Goal: Information Seeking & Learning: Learn about a topic

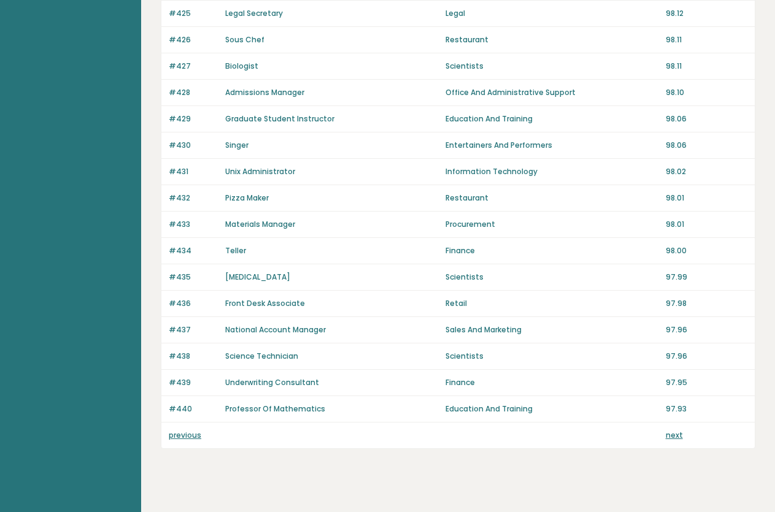
scroll to position [801, 0]
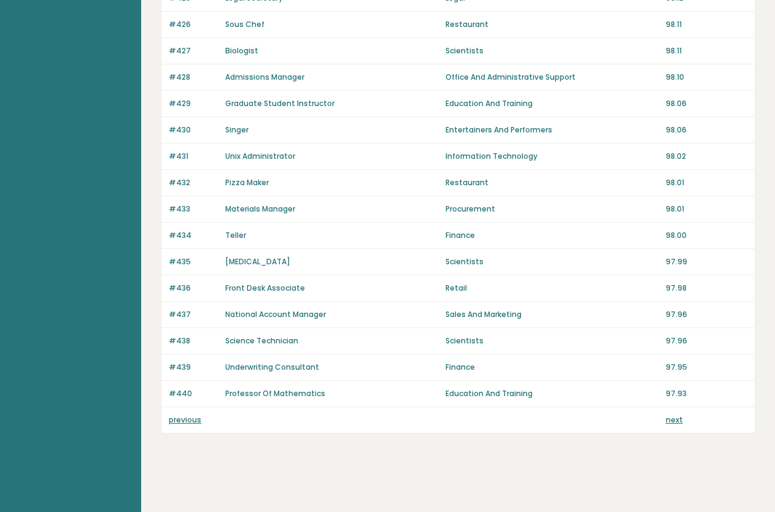
click at [672, 423] on link "next" at bounding box center [674, 420] width 17 height 10
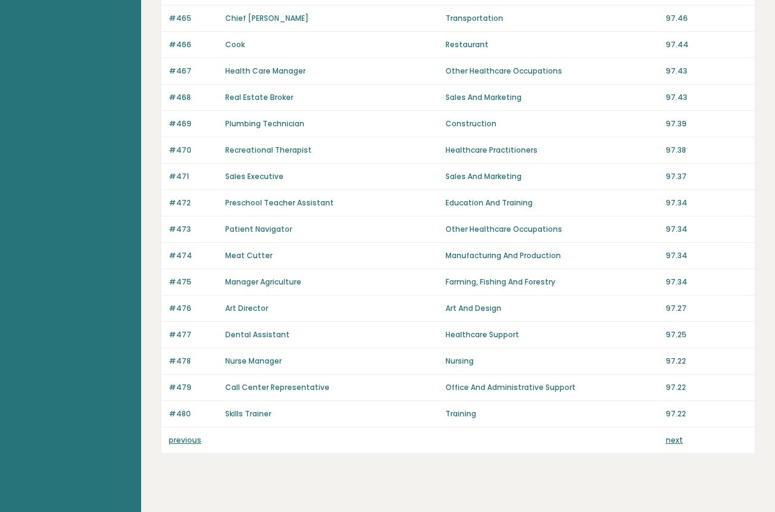
scroll to position [801, 0]
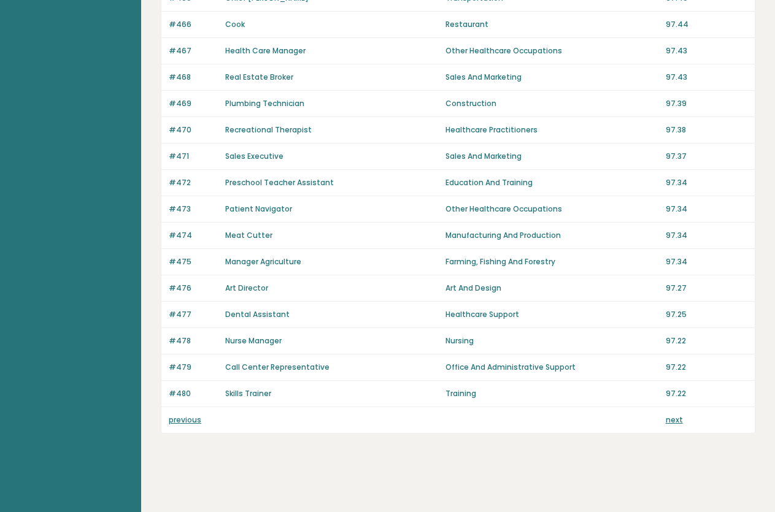
click at [672, 420] on link "next" at bounding box center [674, 420] width 17 height 10
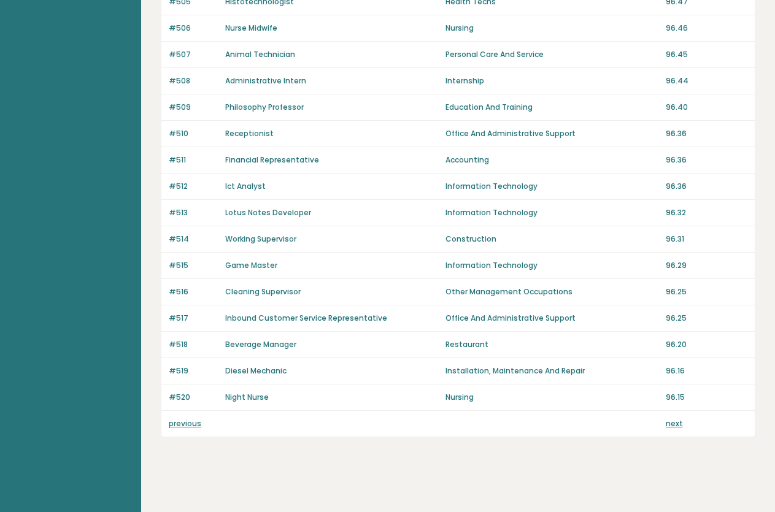
scroll to position [801, 0]
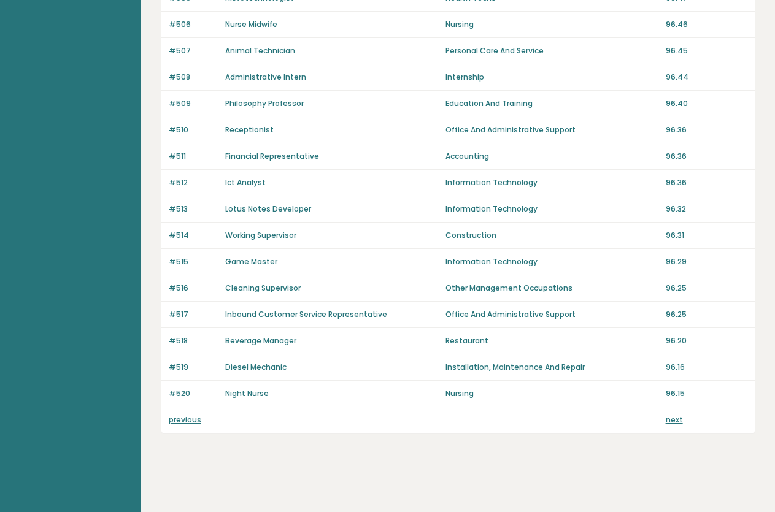
click at [674, 419] on link "next" at bounding box center [674, 420] width 17 height 10
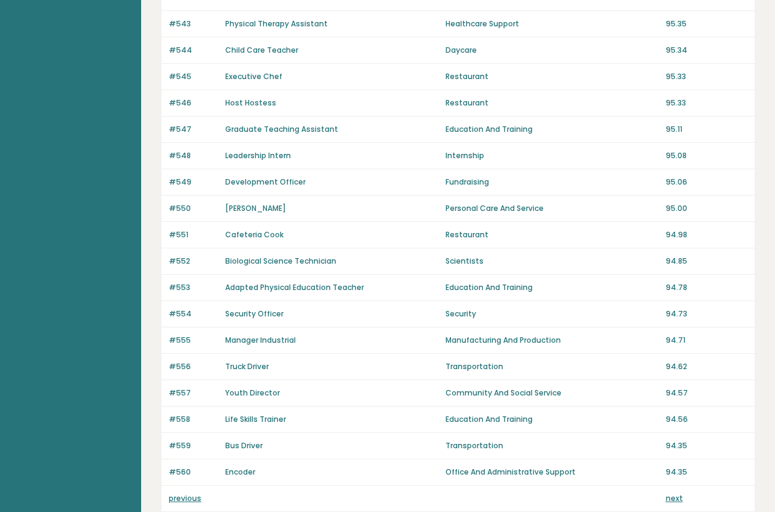
scroll to position [751, 0]
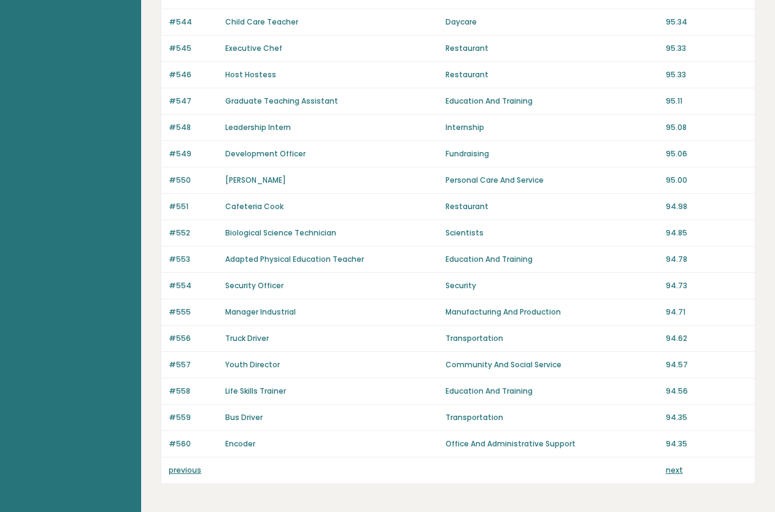
click at [666, 475] on link "next" at bounding box center [674, 470] width 17 height 10
